Goal: Task Accomplishment & Management: Manage account settings

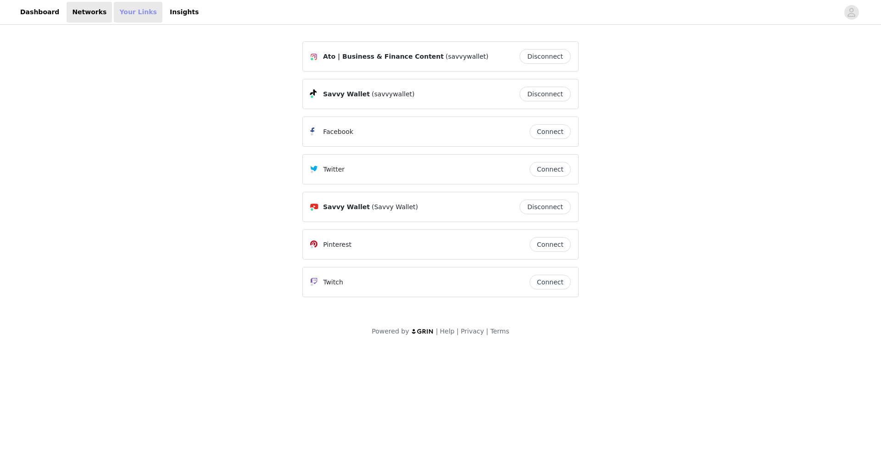
click at [126, 14] on link "Your Links" at bounding box center [138, 12] width 49 height 21
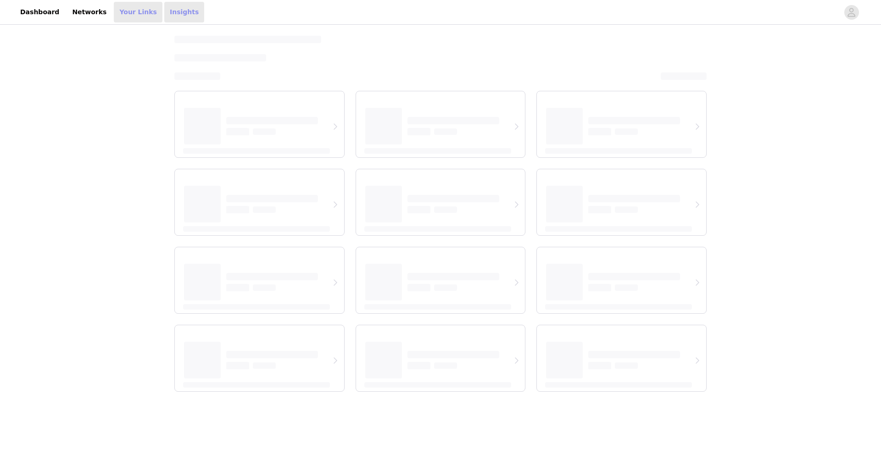
select select "12"
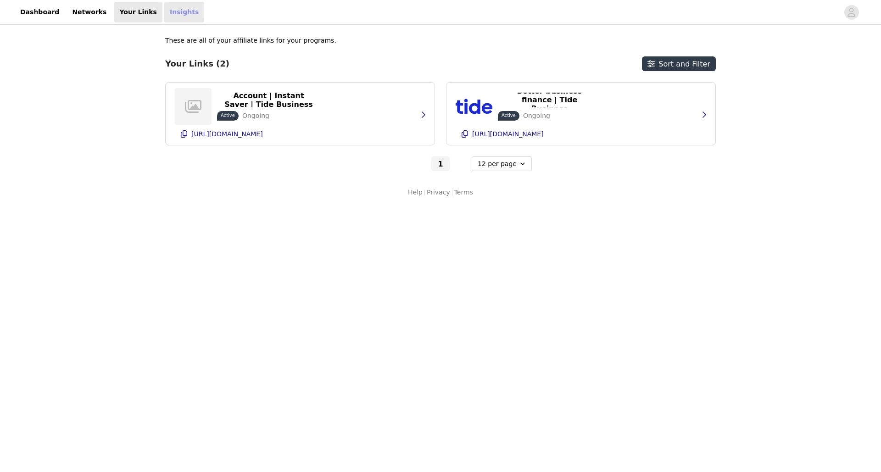
click at [165, 15] on link "Insights" at bounding box center [184, 12] width 40 height 21
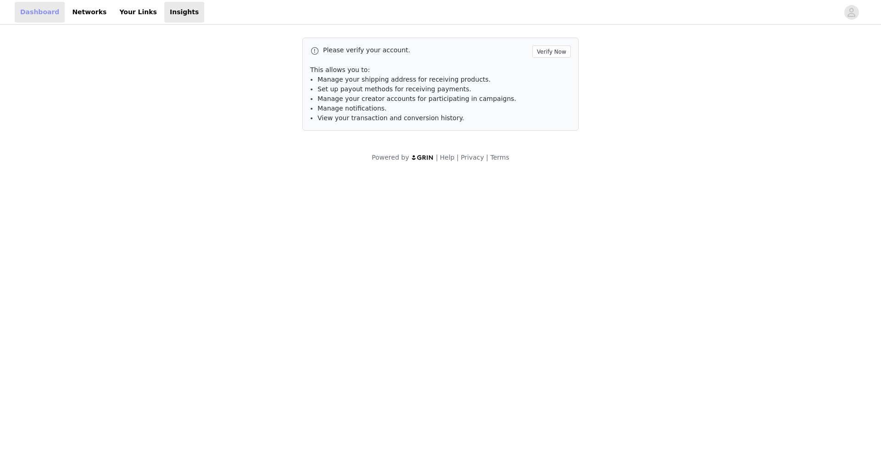
click at [38, 8] on link "Dashboard" at bounding box center [40, 12] width 50 height 21
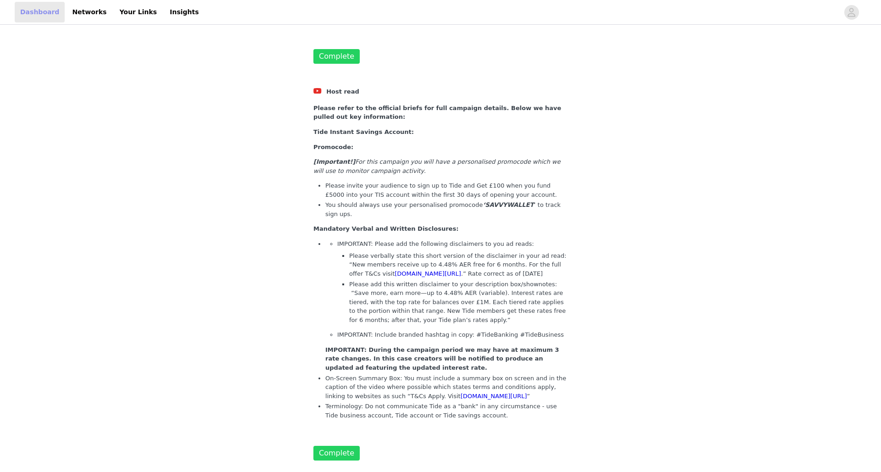
scroll to position [1989, 0]
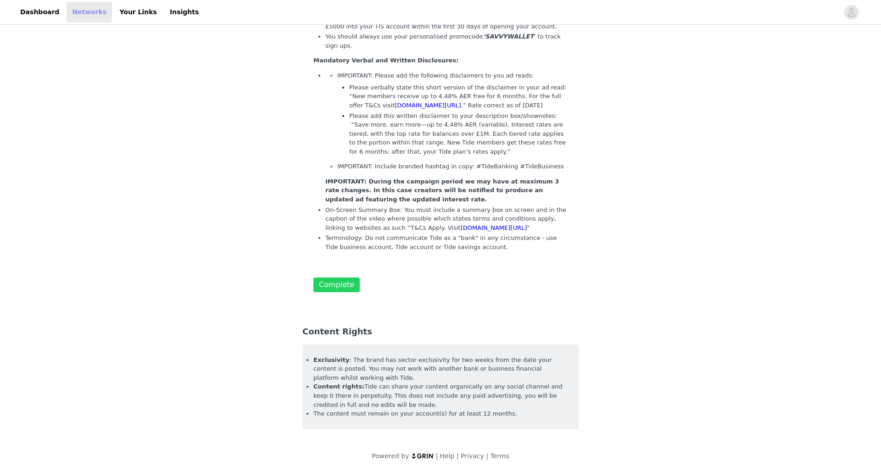
click at [79, 13] on link "Networks" at bounding box center [89, 12] width 45 height 21
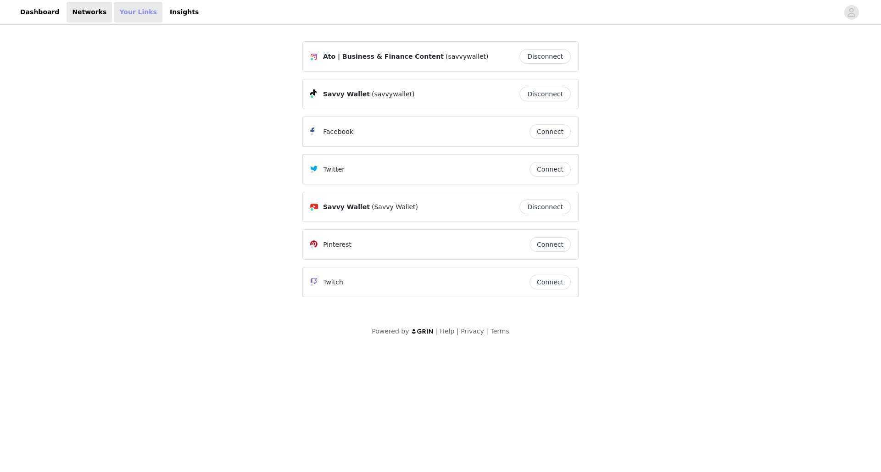
click at [125, 13] on link "Your Links" at bounding box center [138, 12] width 49 height 21
select select "12"
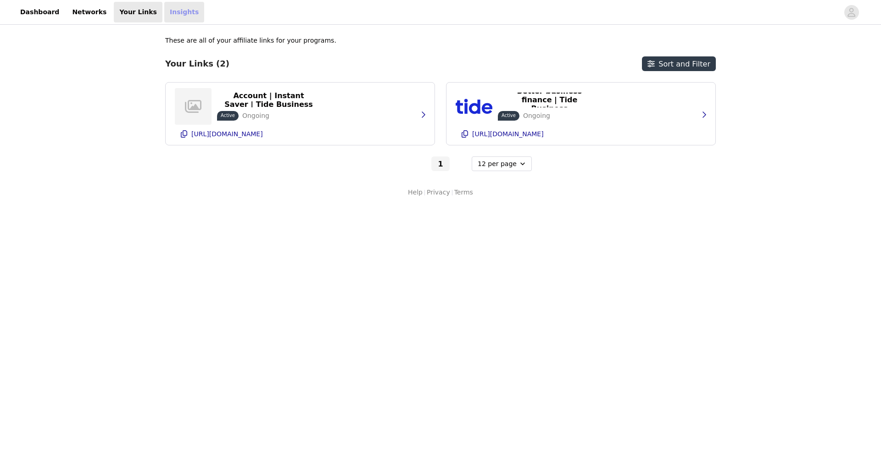
click at [166, 13] on link "Insights" at bounding box center [184, 12] width 40 height 21
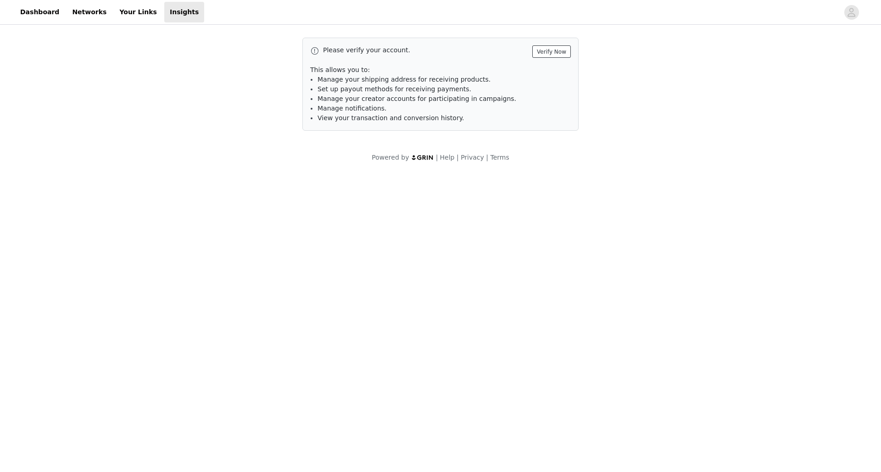
click at [553, 52] on button "Verify Now" at bounding box center [551, 51] width 39 height 12
